Goal: Task Accomplishment & Management: Complete application form

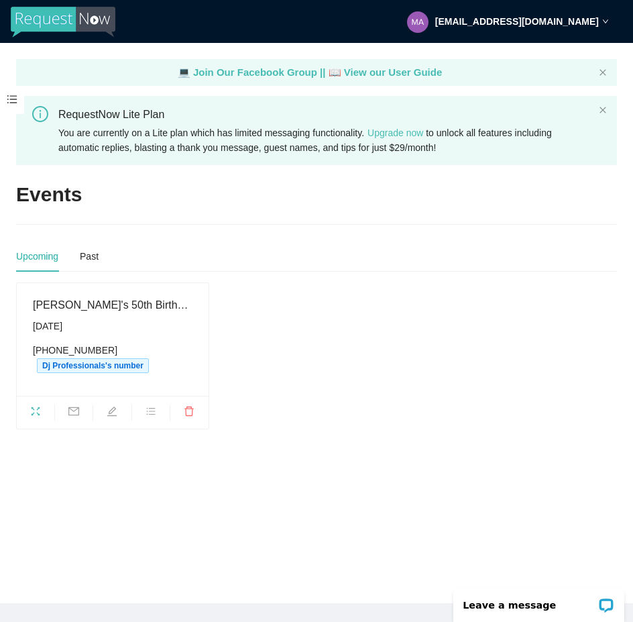
click at [16, 100] on span at bounding box center [12, 100] width 24 height 28
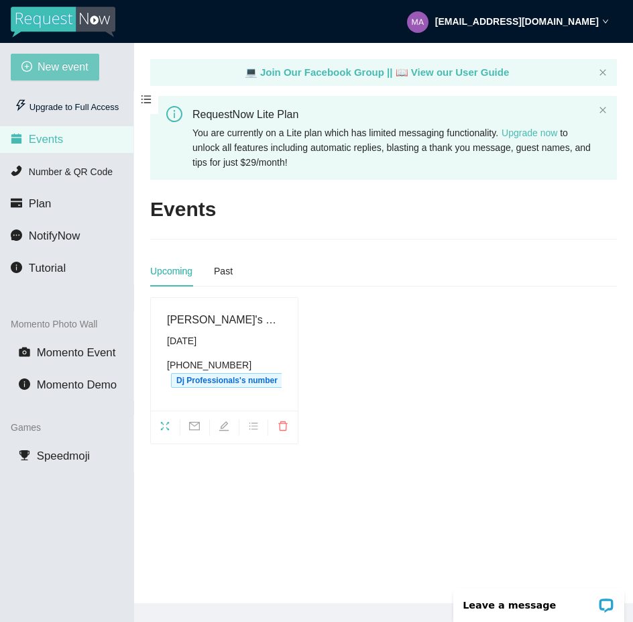
click at [54, 72] on span "New event" at bounding box center [63, 66] width 51 height 17
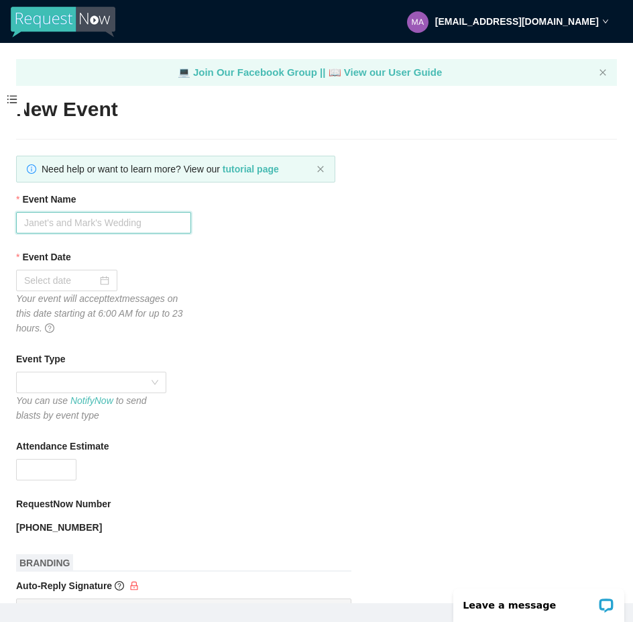
click at [144, 227] on input "Event Name" at bounding box center [103, 222] width 175 height 21
type input "Kaity and [PERSON_NAME] Song Request"
click at [106, 281] on div at bounding box center [66, 280] width 85 height 15
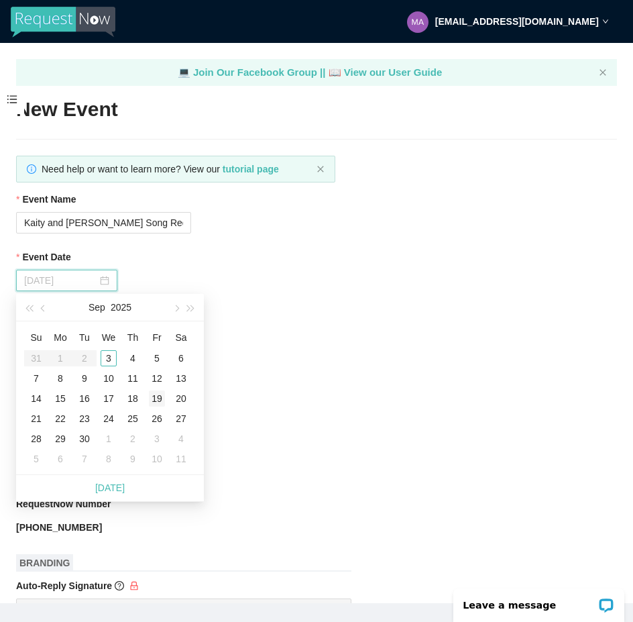
type input "[DATE]"
click at [152, 398] on div "19" at bounding box center [157, 398] width 16 height 16
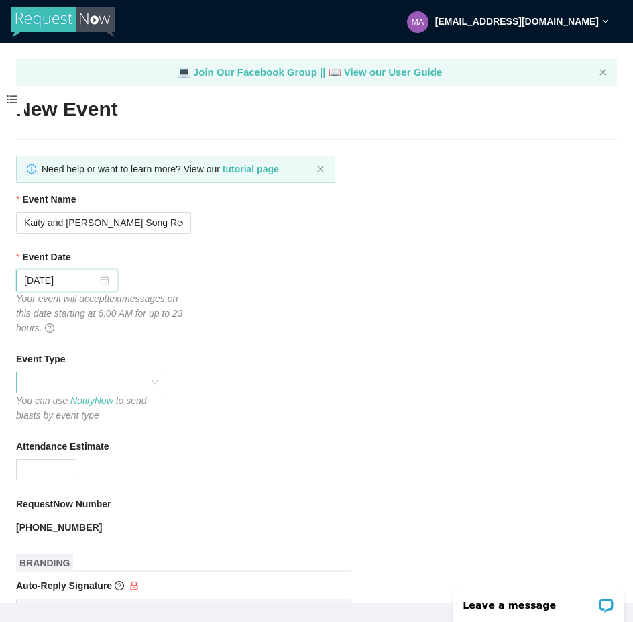
click at [159, 384] on div at bounding box center [91, 382] width 150 height 21
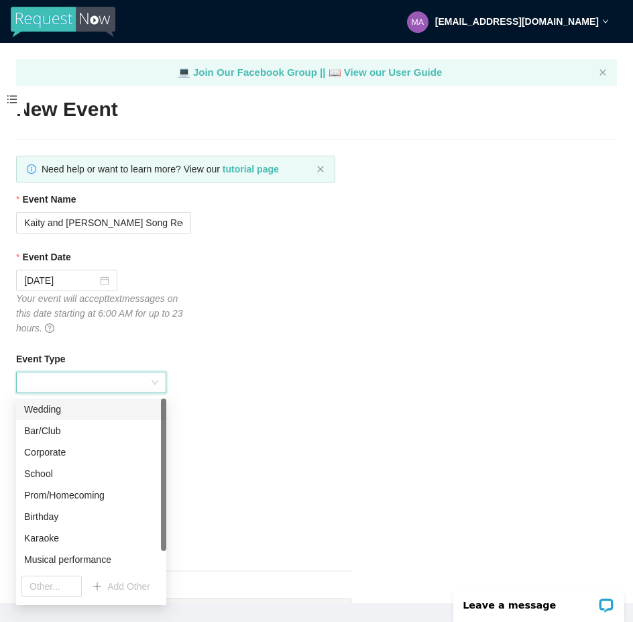
click at [87, 412] on div "Wedding" at bounding box center [91, 409] width 134 height 15
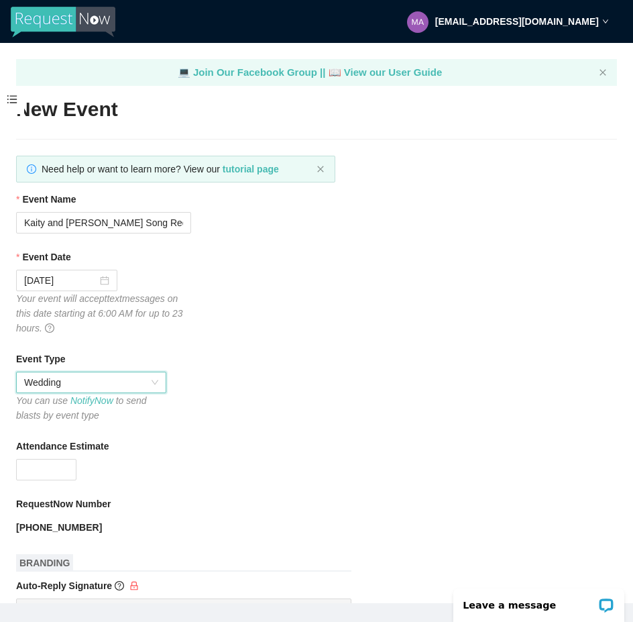
click at [278, 381] on div "Event Type Wedding Wedding You can use NotifyNow to send blasts by event type" at bounding box center [316, 386] width 601 height 71
click at [47, 468] on input "Attendance Estimate" at bounding box center [46, 469] width 59 height 20
type input "5"
type input "150"
click at [326, 457] on div "Attendance Estimate" at bounding box center [316, 449] width 601 height 20
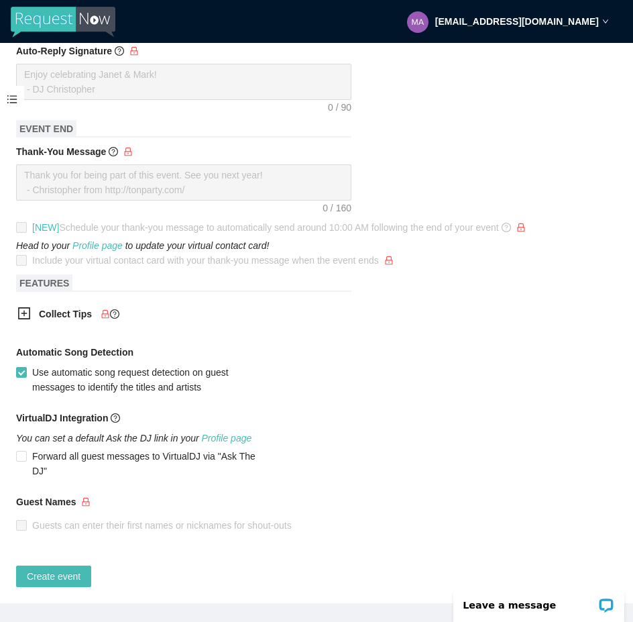
scroll to position [545, 0]
click at [48, 569] on span "Create event" at bounding box center [54, 576] width 54 height 15
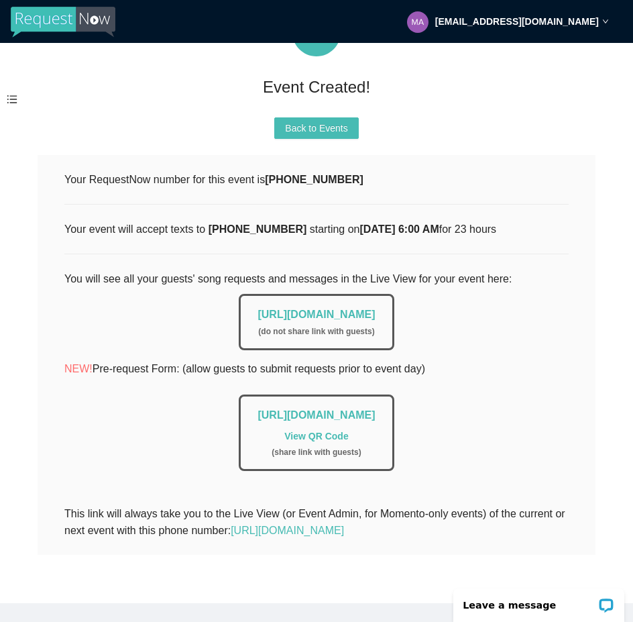
scroll to position [130, 0]
click at [294, 121] on span "Back to Events" at bounding box center [316, 128] width 62 height 15
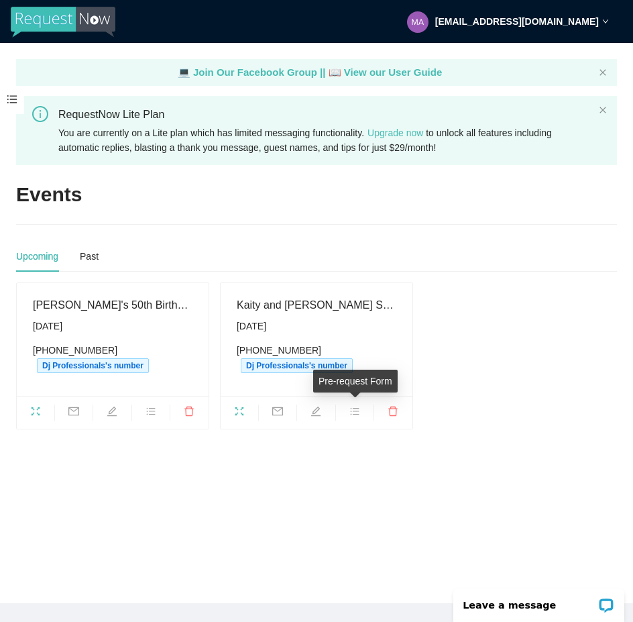
click at [359, 408] on icon "bars" at bounding box center [354, 411] width 9 height 7
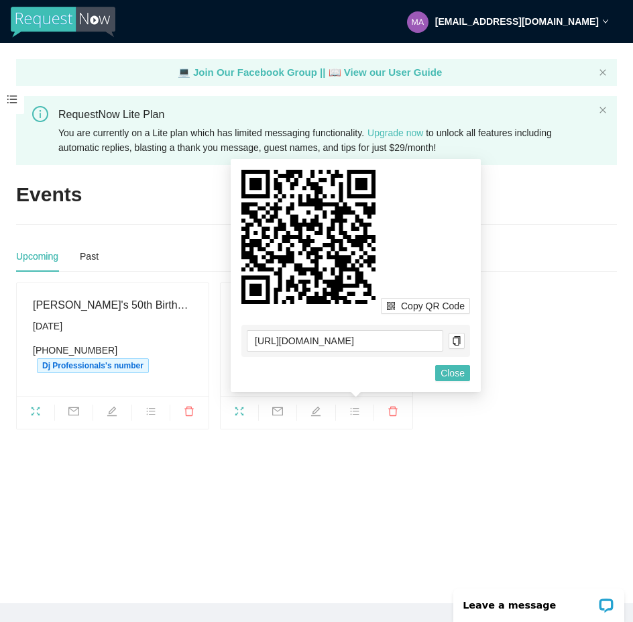
drag, startPoint x: 318, startPoint y: 260, endPoint x: 276, endPoint y: 313, distance: 67.8
click at [276, 313] on div "Copy QR Code" at bounding box center [355, 242] width 229 height 144
drag, startPoint x: 236, startPoint y: 315, endPoint x: 331, endPoint y: 301, distance: 95.5
click at [331, 301] on div "Copy QR Code [URL][DOMAIN_NAME] Cancel Close" at bounding box center [356, 275] width 250 height 233
drag, startPoint x: 331, startPoint y: 301, endPoint x: 321, endPoint y: 239, distance: 62.4
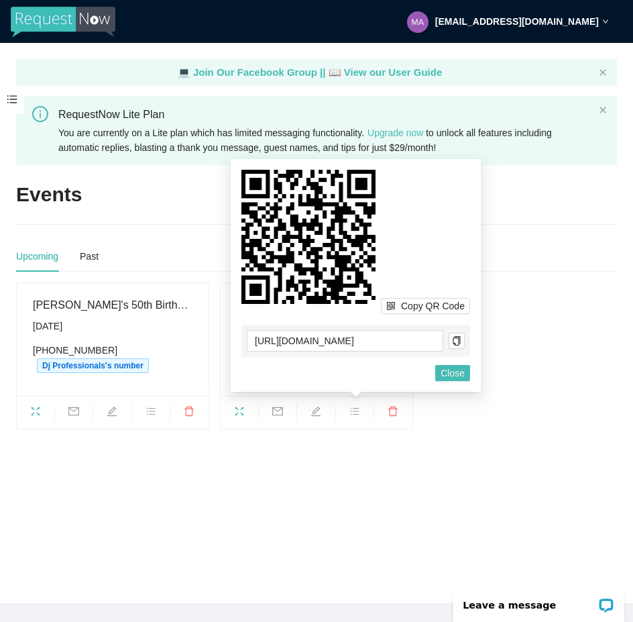
click at [321, 239] on icon at bounding box center [308, 237] width 134 height 134
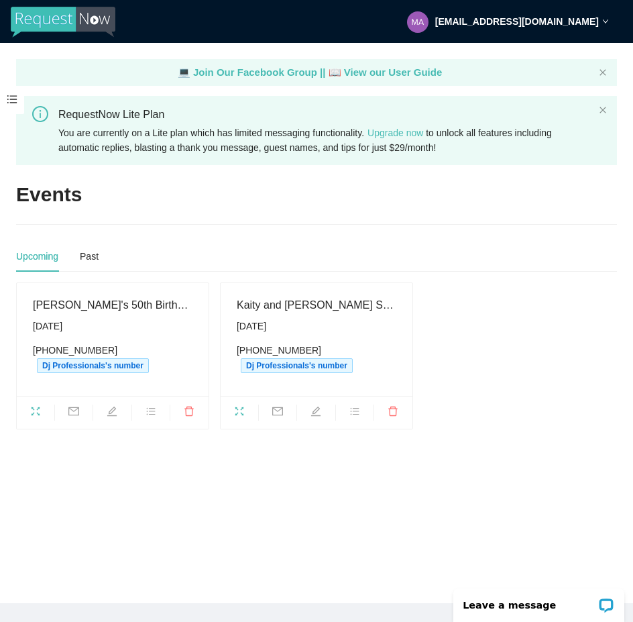
drag, startPoint x: 321, startPoint y: 239, endPoint x: 282, endPoint y: 439, distance: 203.1
click at [282, 439] on main "💻 Join Our Facebook Group || 📖 View our User Guide RequestNow Lite Plan You are…" at bounding box center [316, 323] width 633 height 560
click at [357, 414] on icon "bars" at bounding box center [354, 411] width 9 height 7
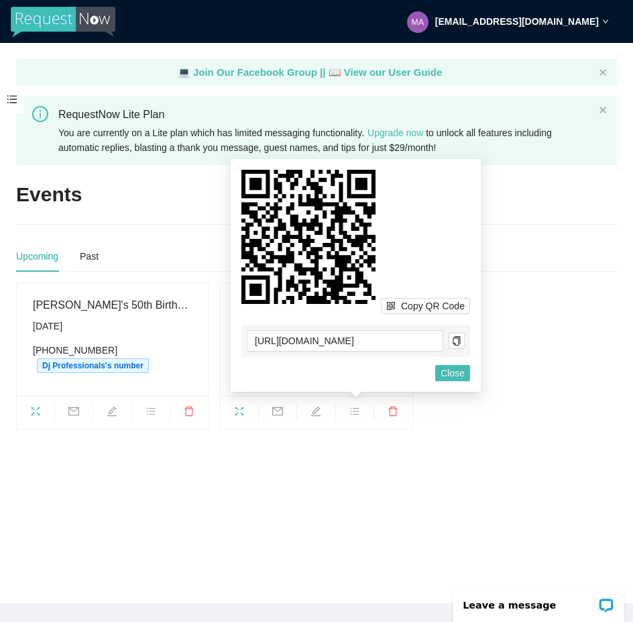
drag, startPoint x: 353, startPoint y: 276, endPoint x: 388, endPoint y: 181, distance: 101.2
click at [388, 181] on div "Copy QR Code" at bounding box center [355, 242] width 229 height 144
click at [458, 343] on icon "copy" at bounding box center [456, 340] width 9 height 9
